Goal: Check status: Check status

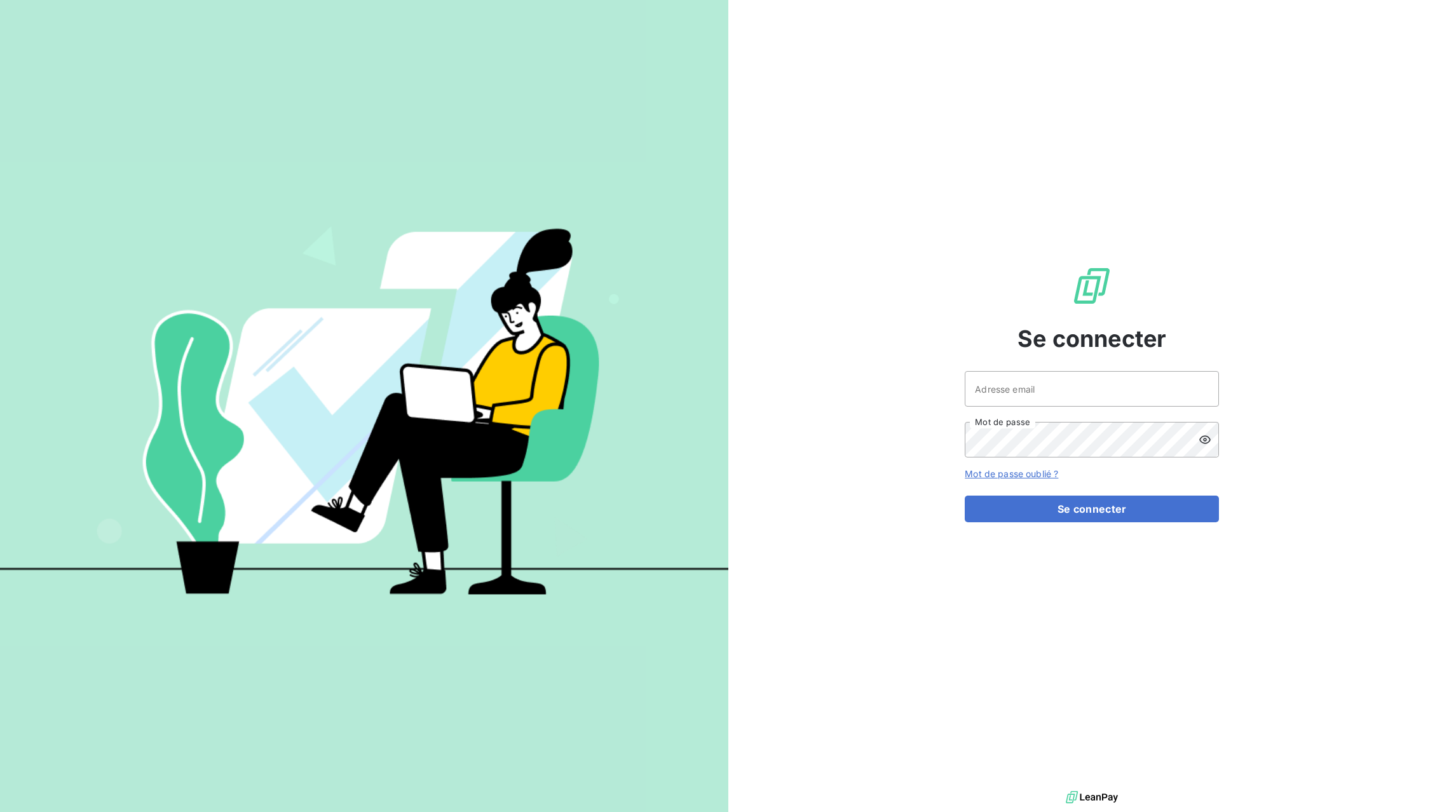
click at [0, 811] on div at bounding box center [0, 812] width 0 height 0
type input "[EMAIL_ADDRESS][DOMAIN_NAME]"
click at [1095, 497] on button "Se connecter" at bounding box center [1092, 508] width 255 height 27
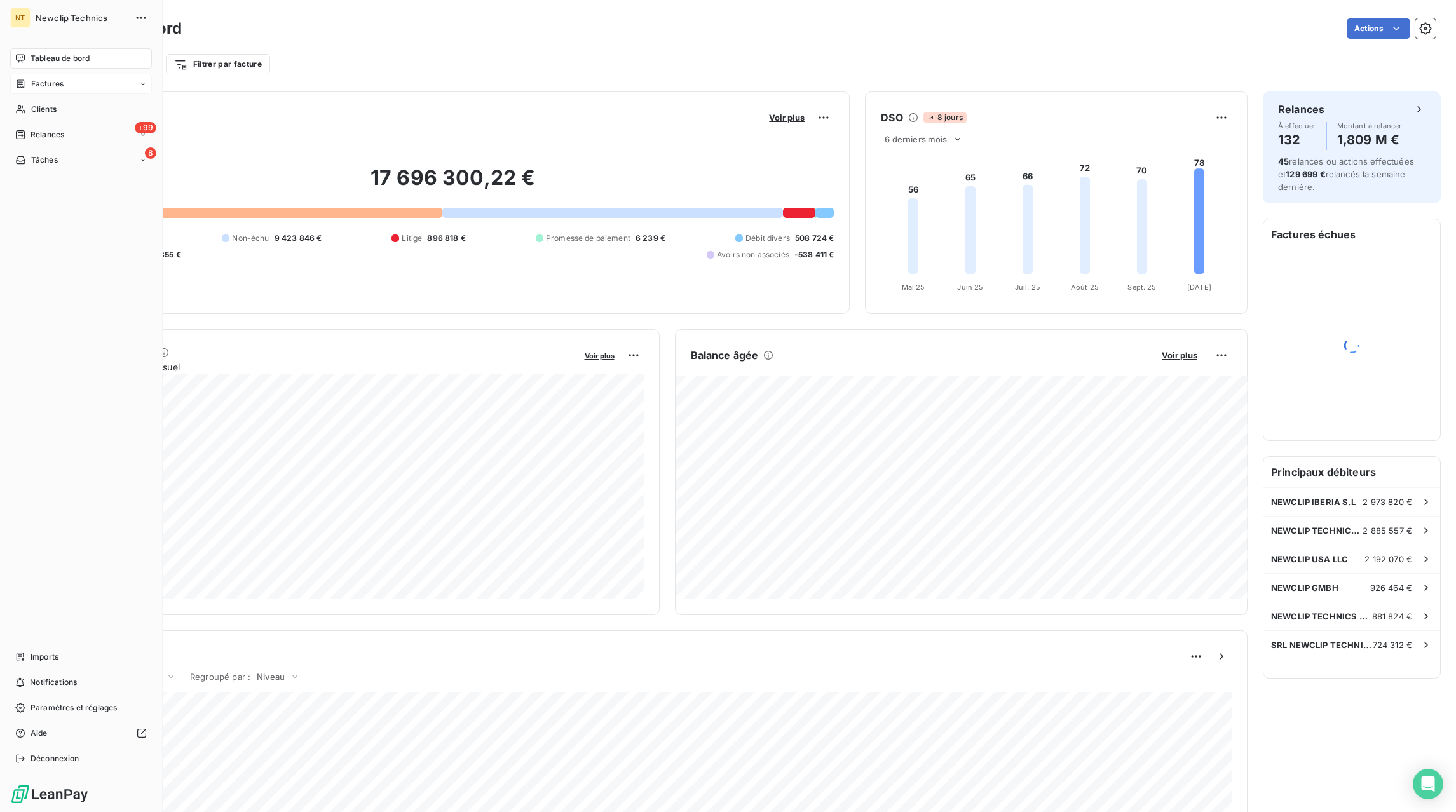
click at [24, 82] on icon at bounding box center [21, 83] width 7 height 8
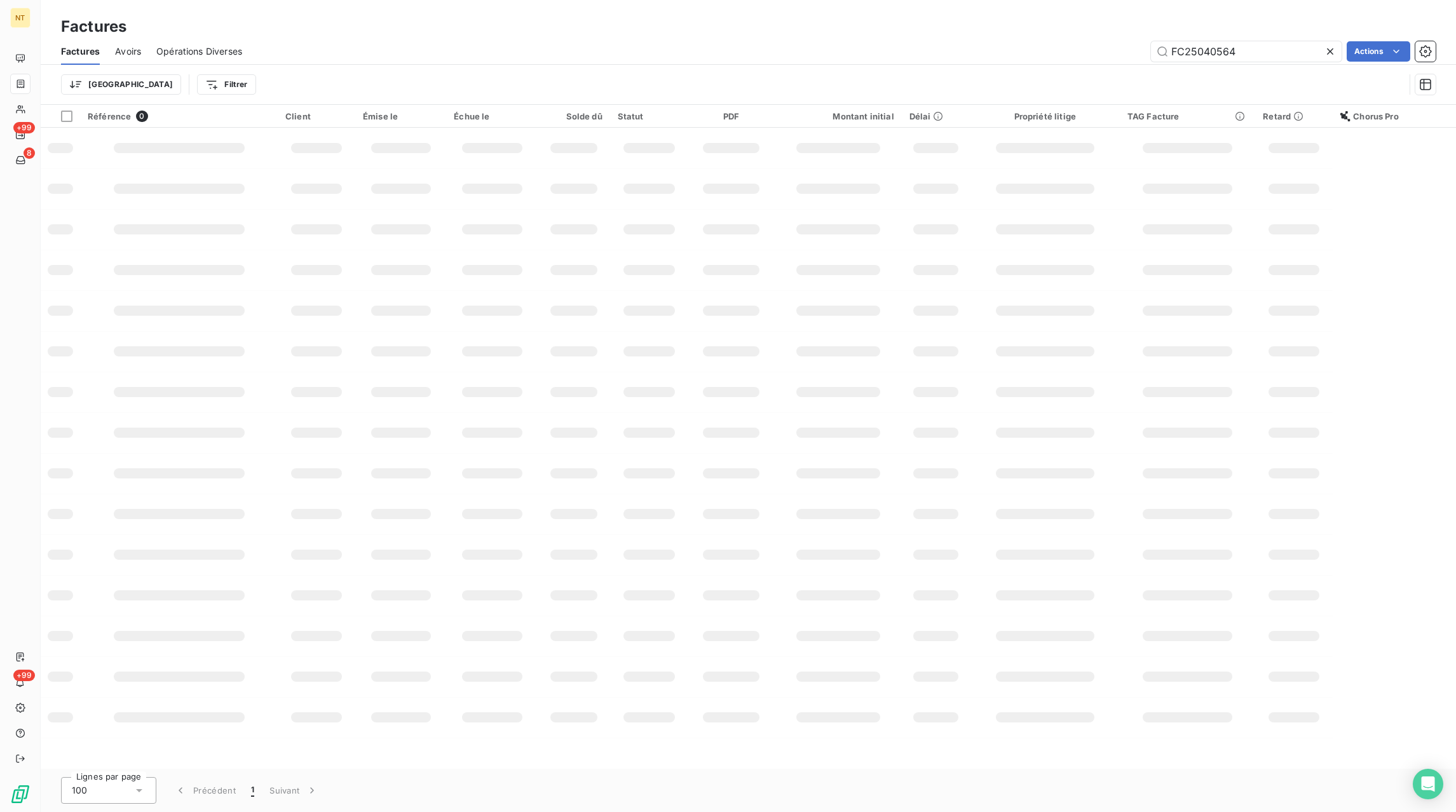
click at [1330, 46] on icon at bounding box center [1330, 51] width 13 height 13
click at [1312, 51] on input "text" at bounding box center [1246, 51] width 190 height 20
paste input "FC25093376"
type input "FC25093376"
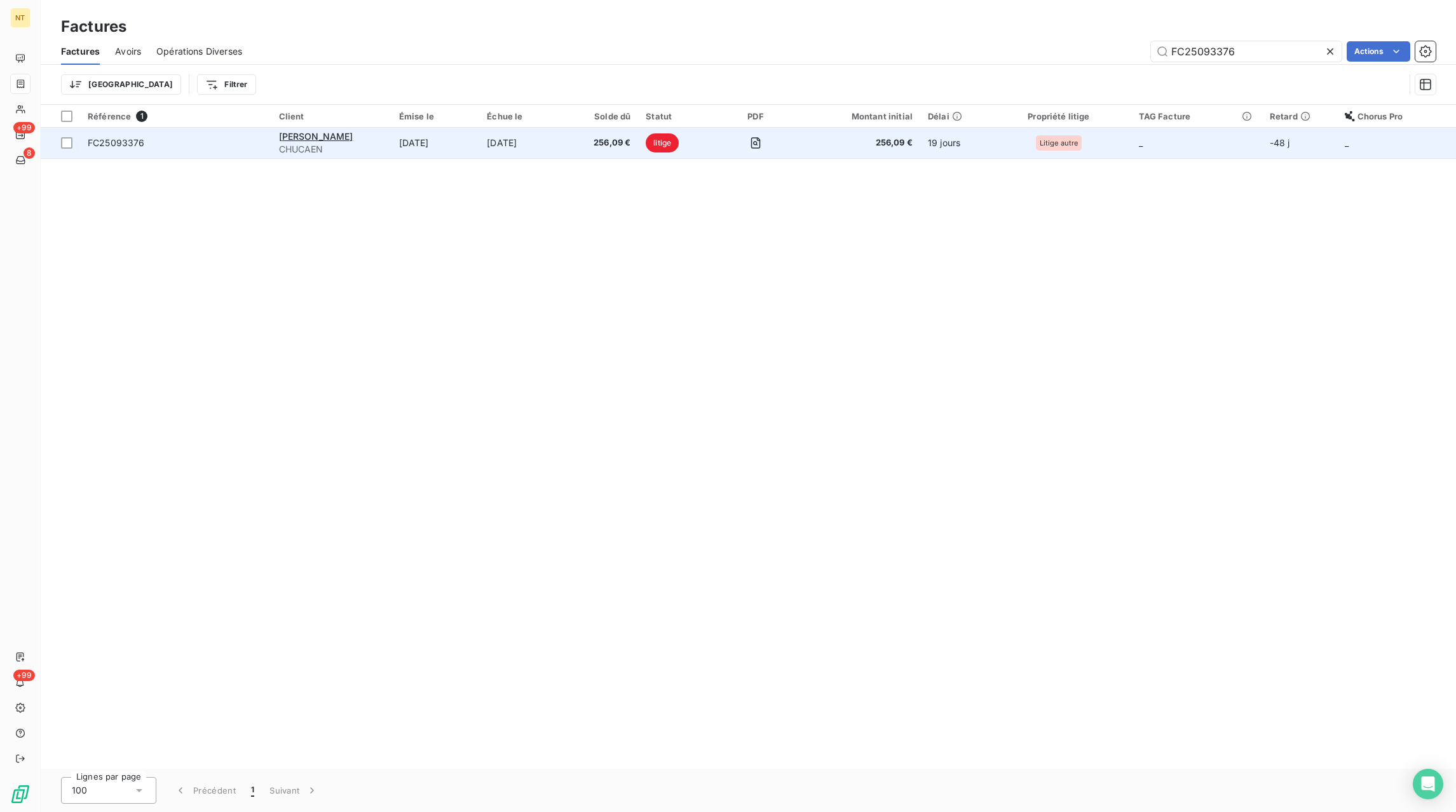
click at [601, 138] on span "256,09 €" at bounding box center [603, 143] width 55 height 13
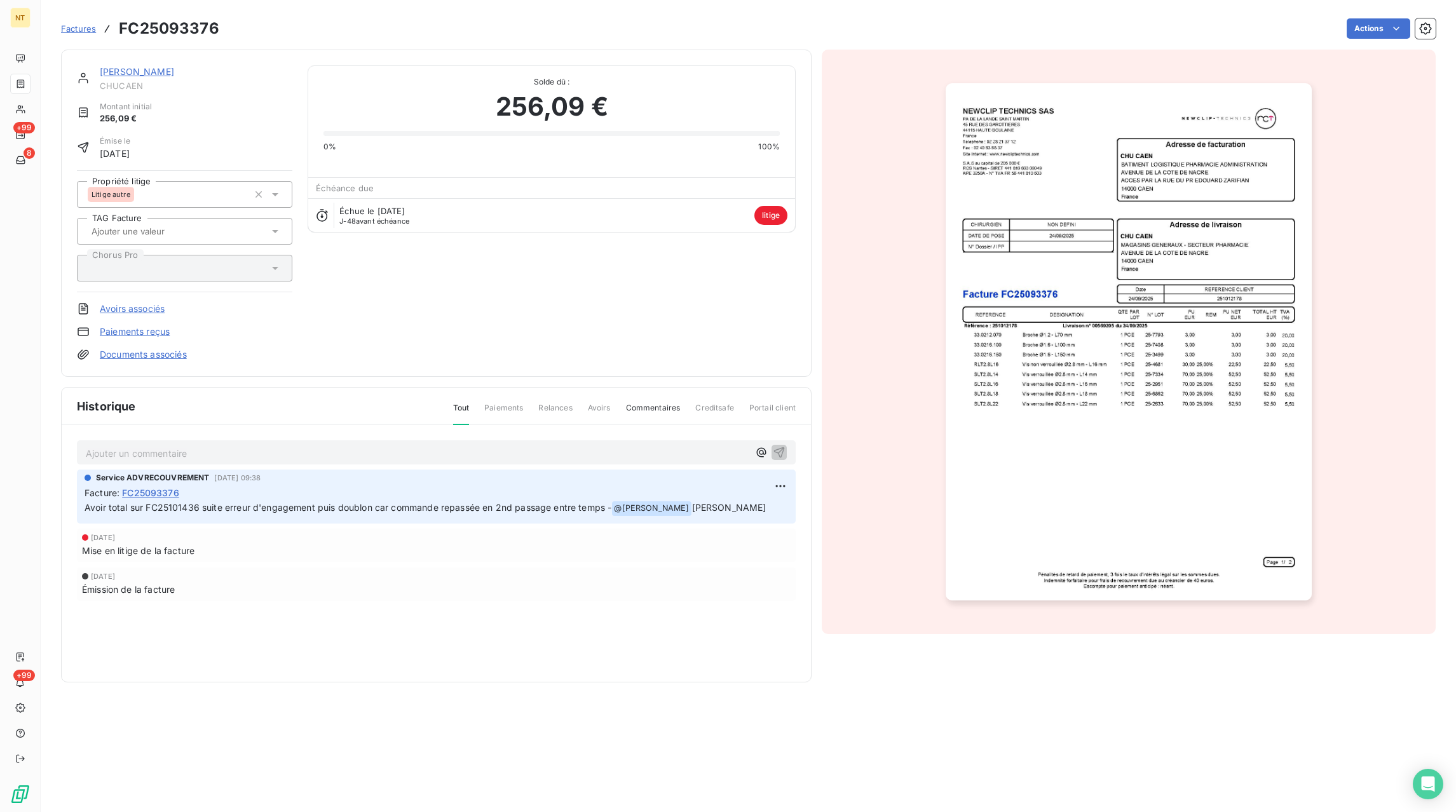
click at [76, 28] on span "Factures" at bounding box center [79, 28] width 35 height 10
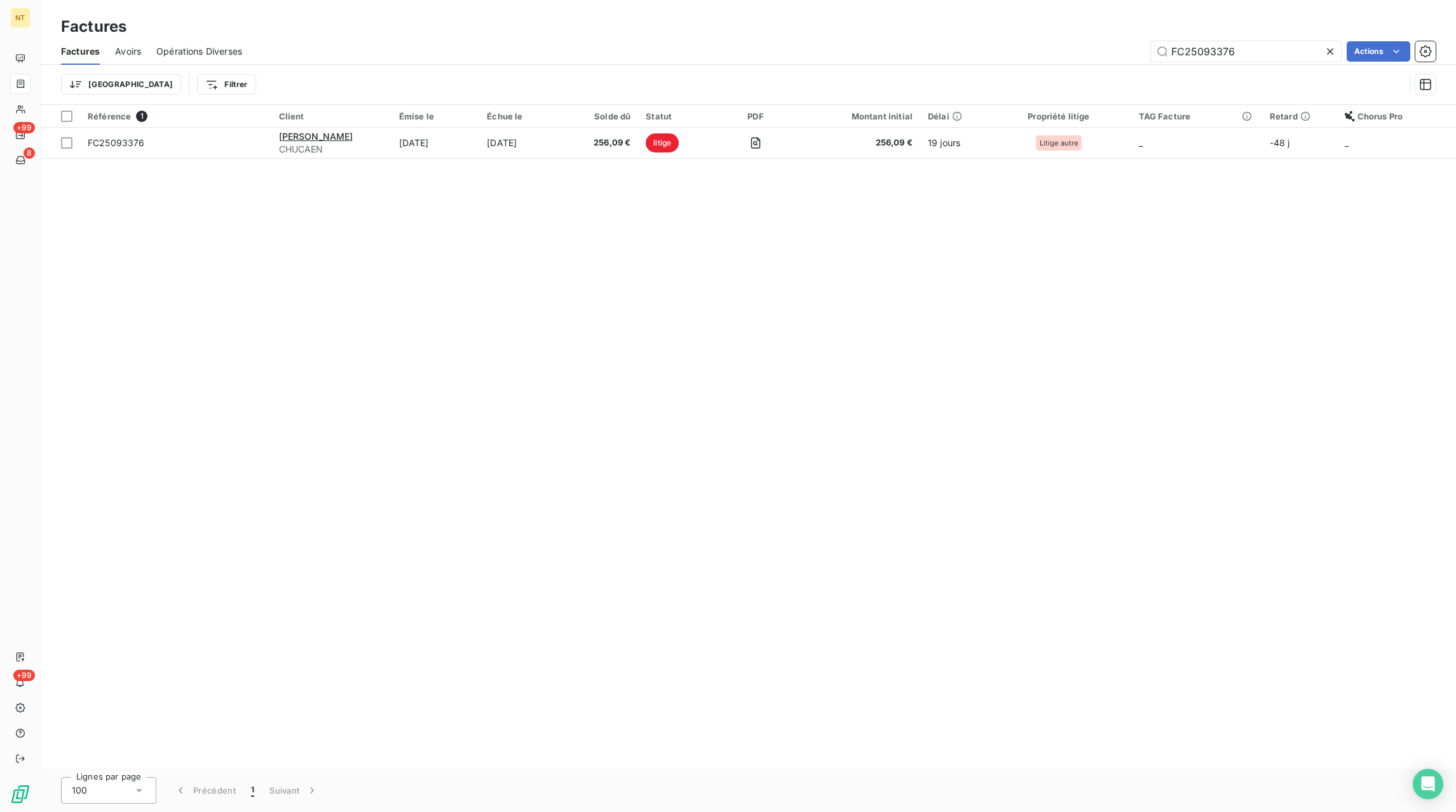
click at [1326, 49] on icon at bounding box center [1330, 51] width 13 height 13
click at [1275, 55] on input "text" at bounding box center [1246, 51] width 190 height 20
paste input "FC25100063"
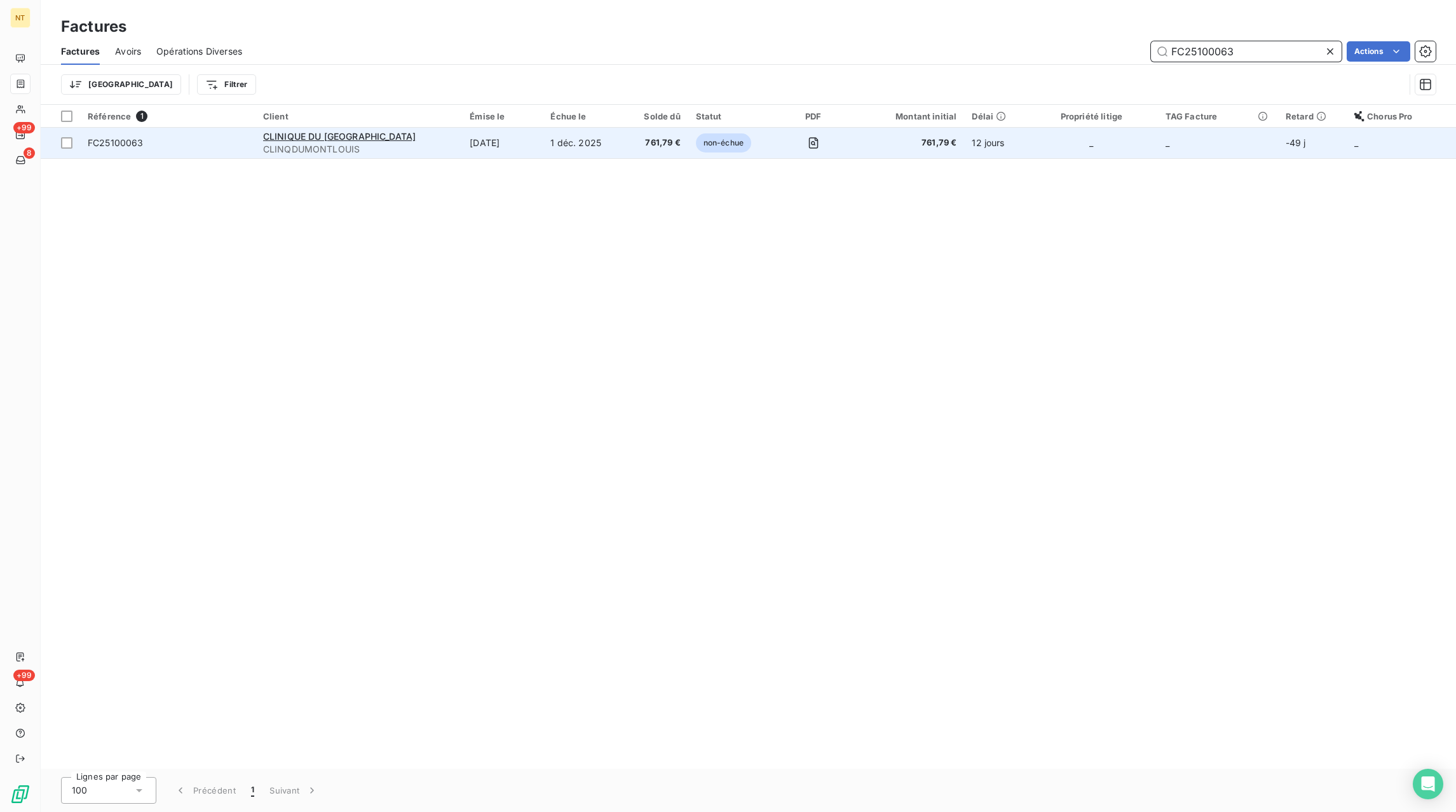
type input "FC25100063"
click at [514, 148] on td "[DATE]" at bounding box center [502, 142] width 81 height 30
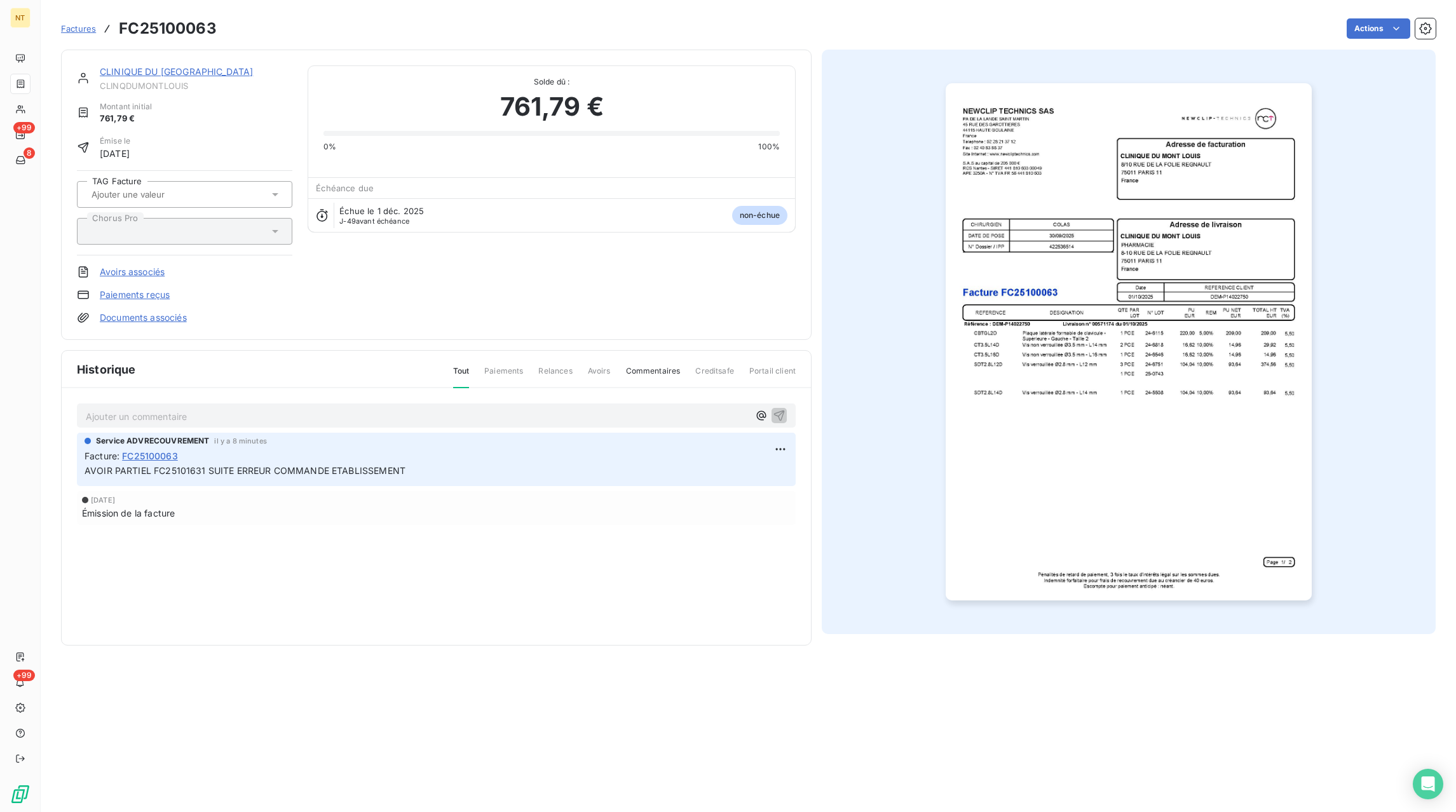
click at [68, 30] on span "Factures" at bounding box center [79, 28] width 35 height 10
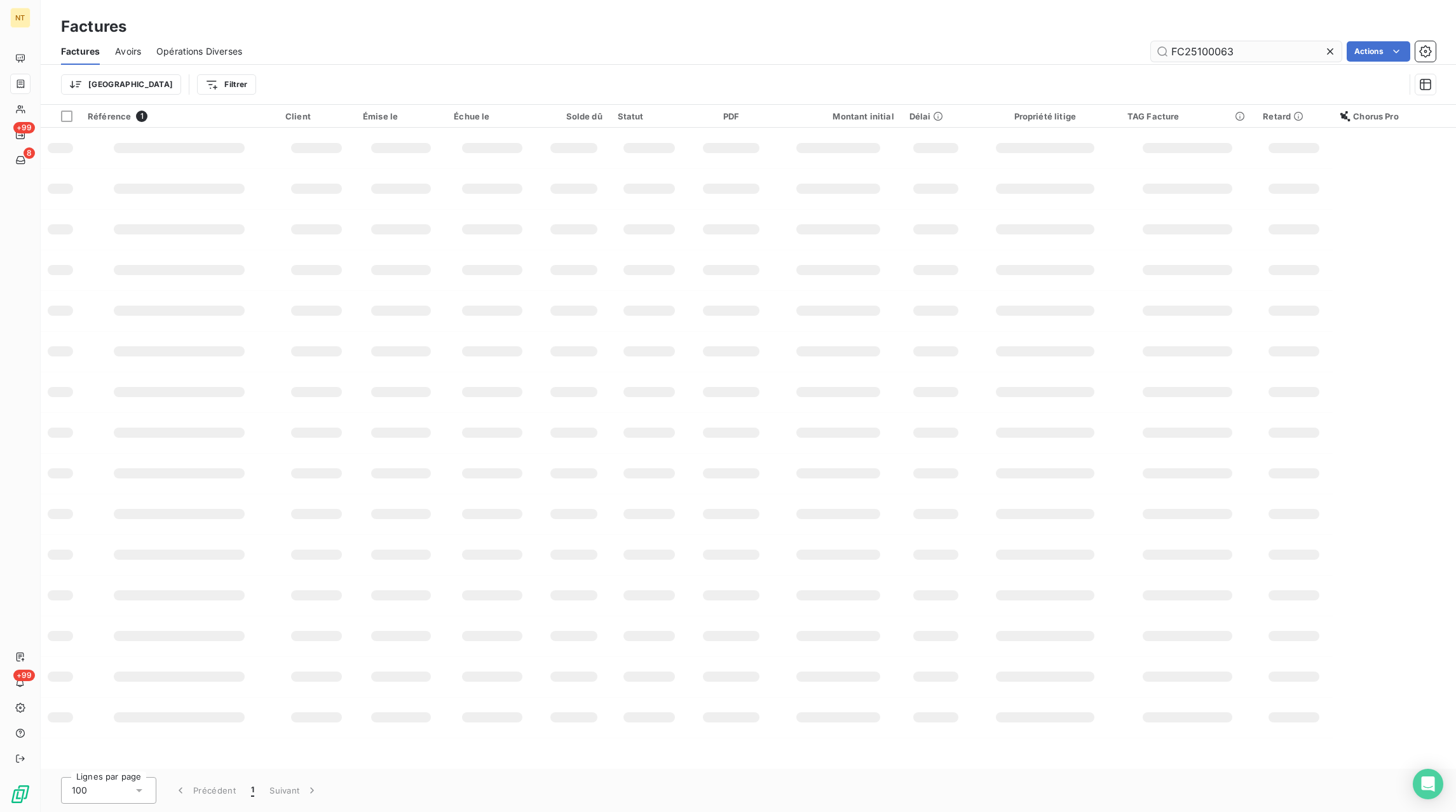
click at [1327, 57] on icon at bounding box center [1330, 51] width 13 height 13
click at [1279, 61] on div "Factures Avoirs Opérations Diverses Actions" at bounding box center [747, 51] width 1415 height 27
click at [1269, 43] on input "text" at bounding box center [1246, 51] width 190 height 20
paste input "FC25080369"
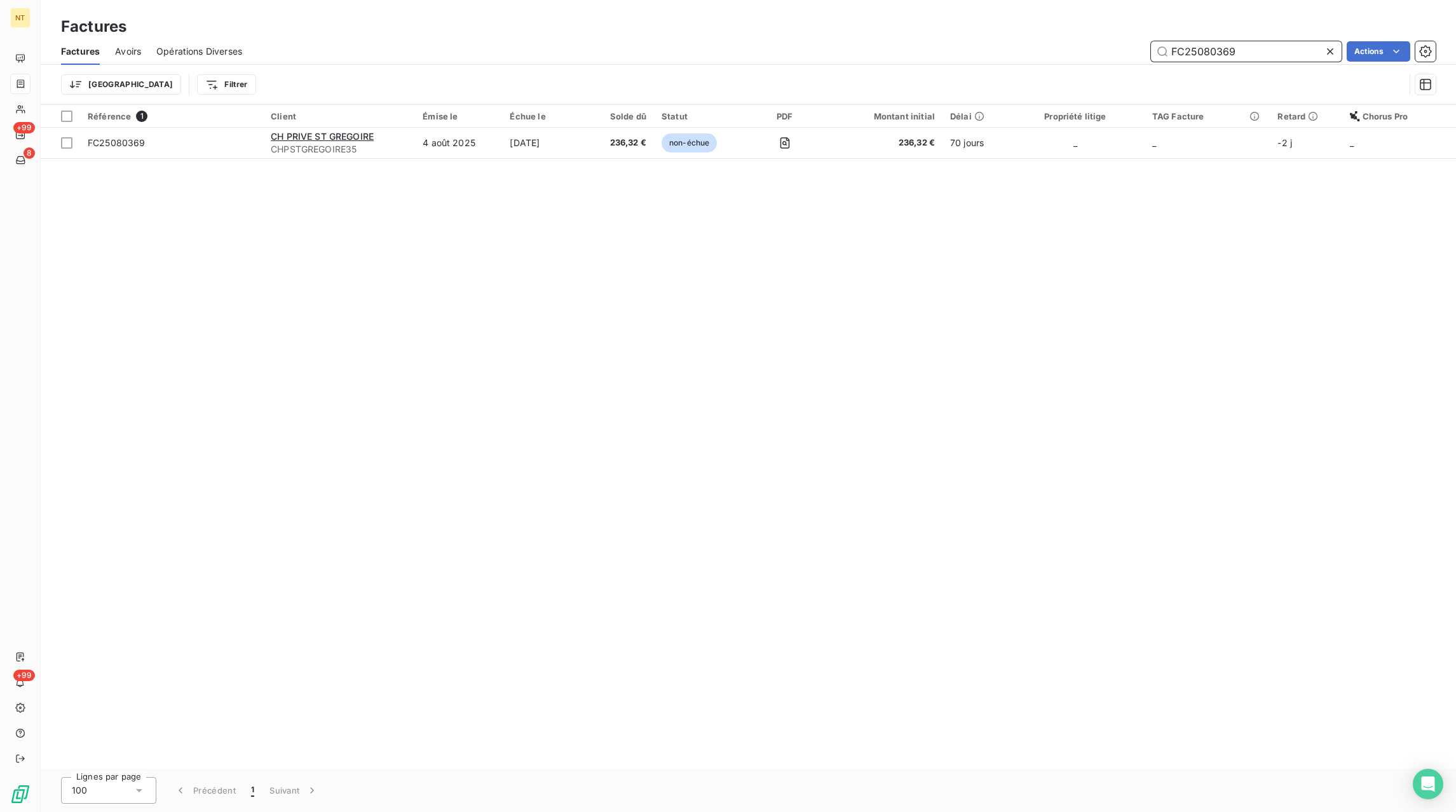
type input "FC25080369"
drag, startPoint x: 1324, startPoint y: 53, endPoint x: 1308, endPoint y: 59, distance: 17.1
click at [1319, 55] on div "FC25080369" at bounding box center [1246, 51] width 190 height 20
click at [1305, 59] on input "FC25080369" at bounding box center [1246, 51] width 190 height 20
drag, startPoint x: 1330, startPoint y: 52, endPoint x: 1309, endPoint y: 54, distance: 21.1
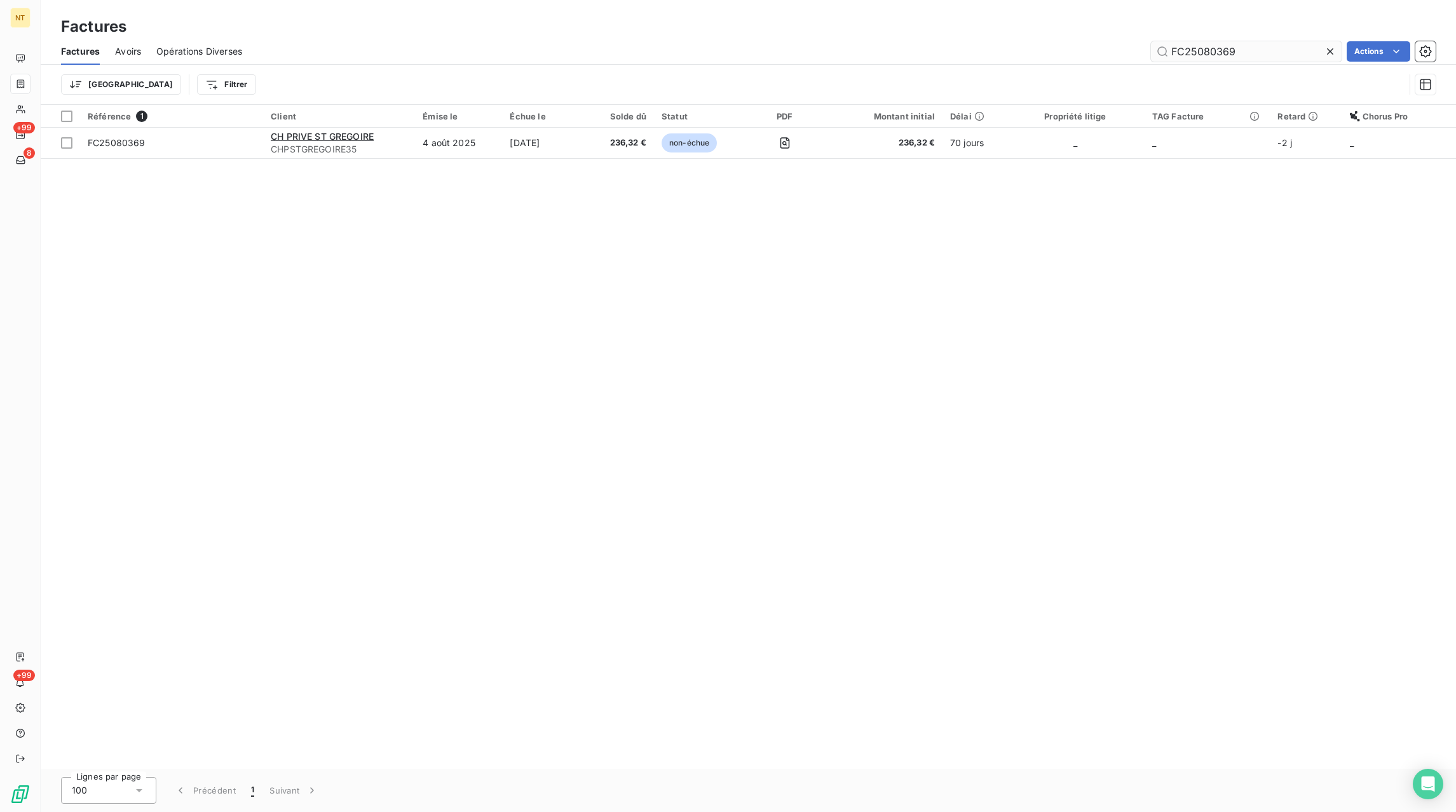
click at [1330, 53] on icon at bounding box center [1330, 51] width 6 height 6
click at [1306, 54] on input "text" at bounding box center [1246, 51] width 190 height 20
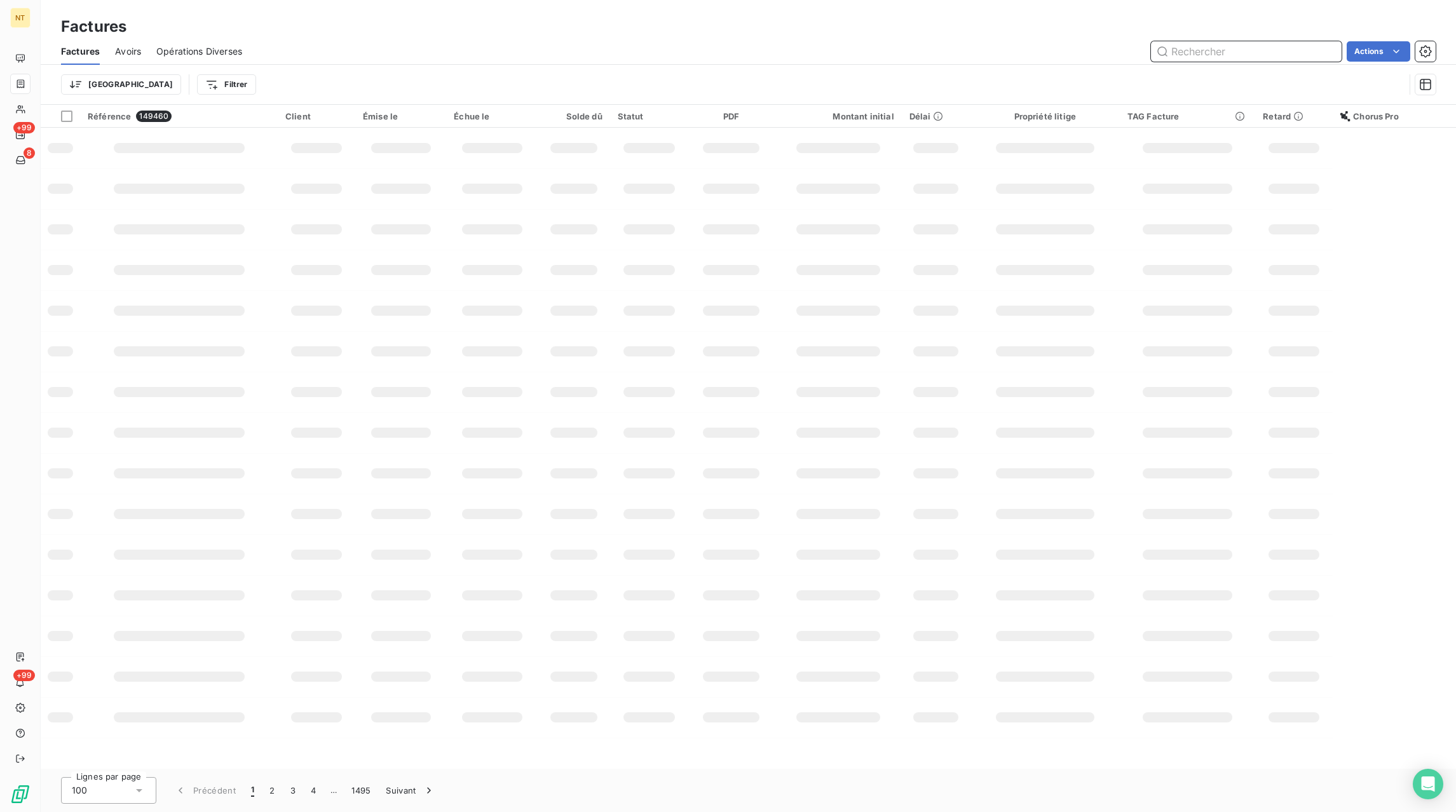
paste input "FC25080361"
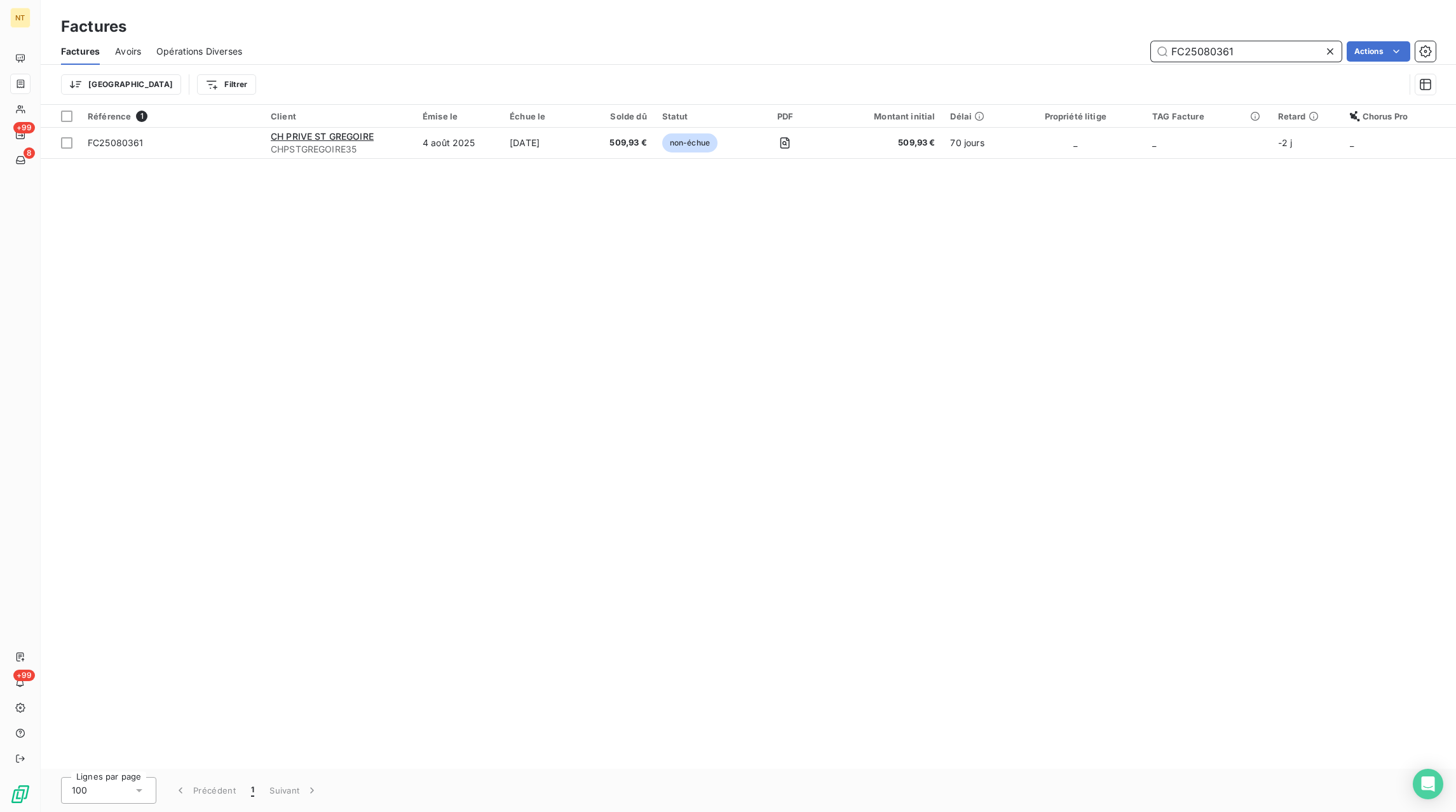
type input "FC25080361"
click at [1329, 56] on icon at bounding box center [1330, 51] width 13 height 13
click at [1317, 54] on input "text" at bounding box center [1246, 51] width 190 height 20
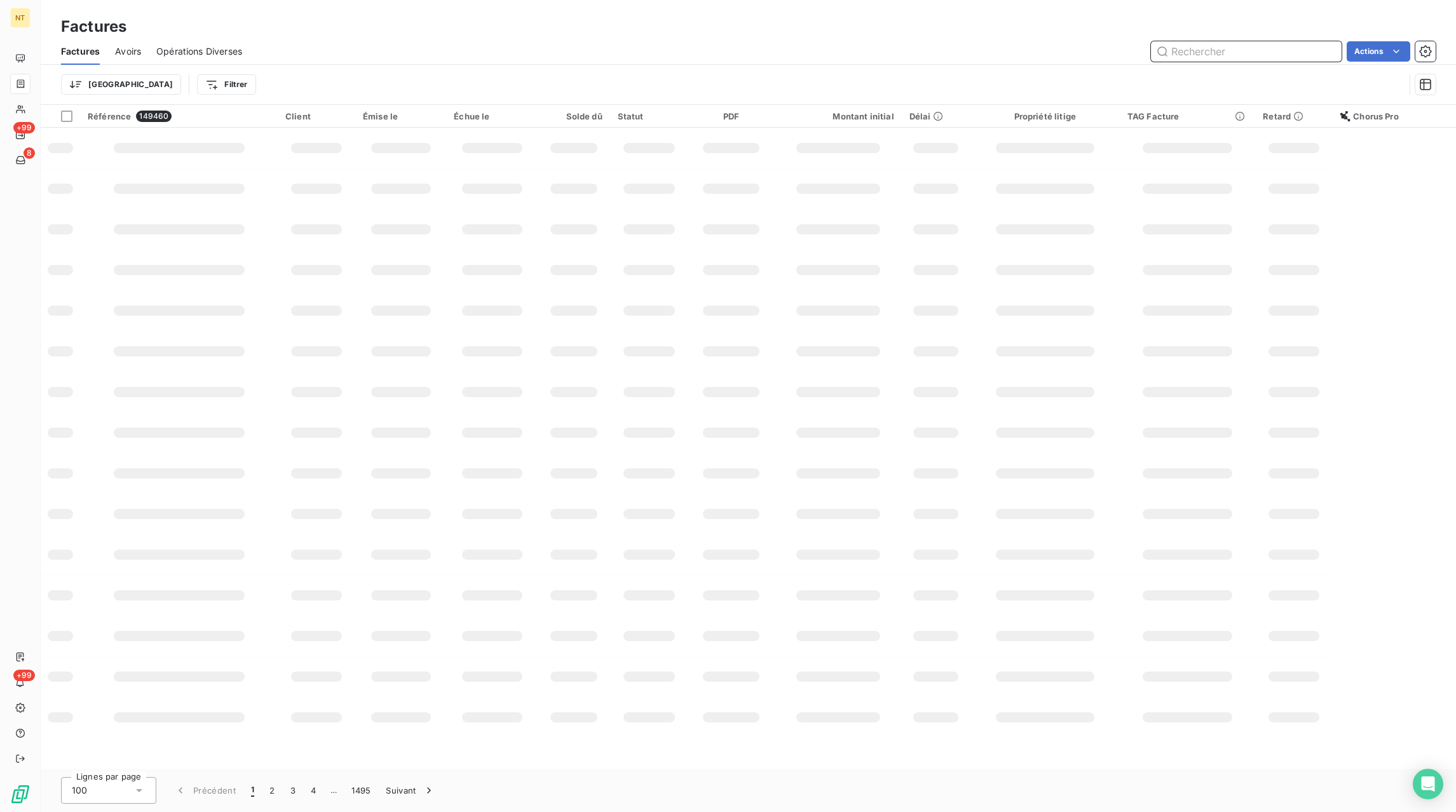
paste input "FC25090403"
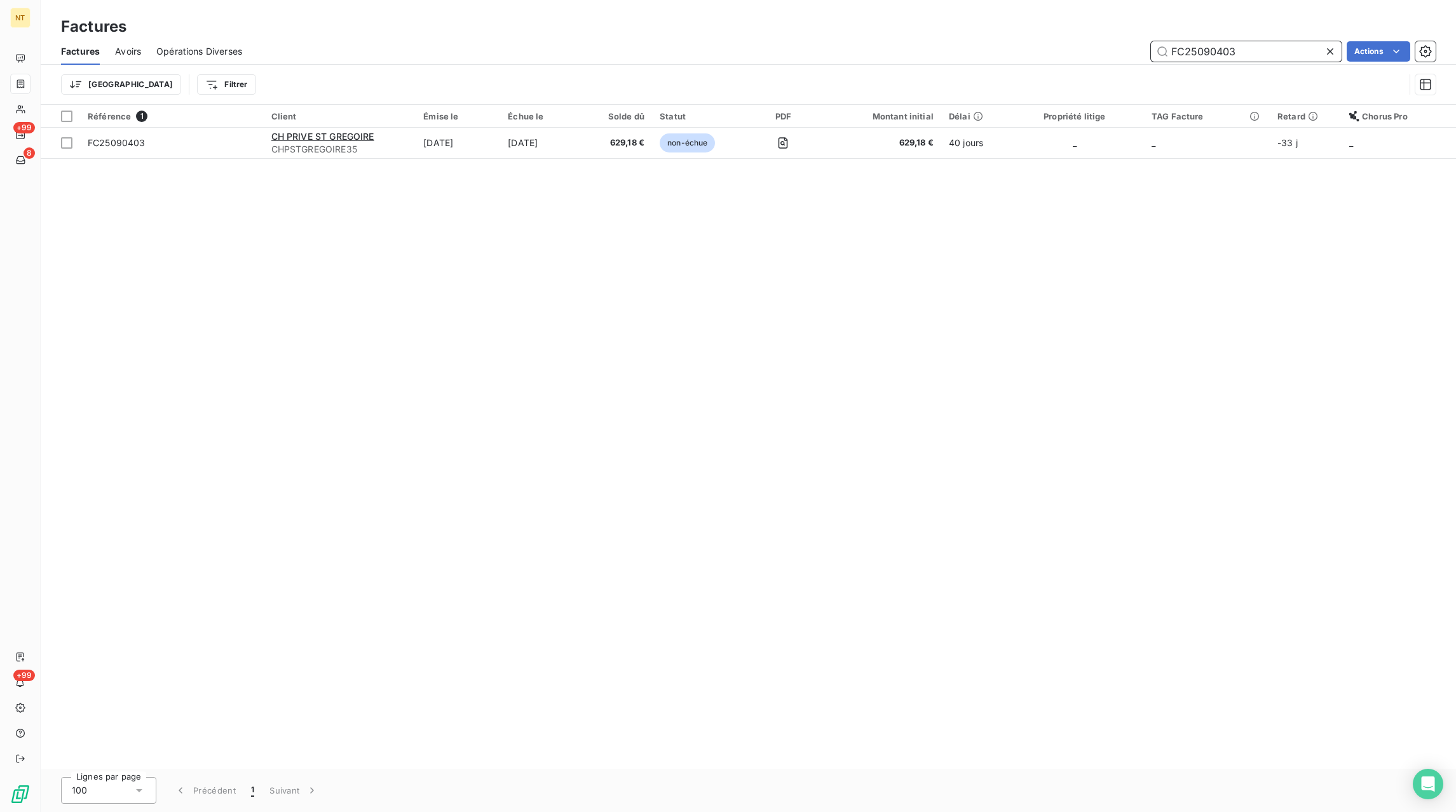
type input "FC25090403"
click at [1326, 53] on icon at bounding box center [1330, 51] width 13 height 13
click at [1311, 53] on input "text" at bounding box center [1246, 51] width 190 height 20
paste input "FC25090404"
type input "FC25090404"
